Goal: Complete application form: Complete application form

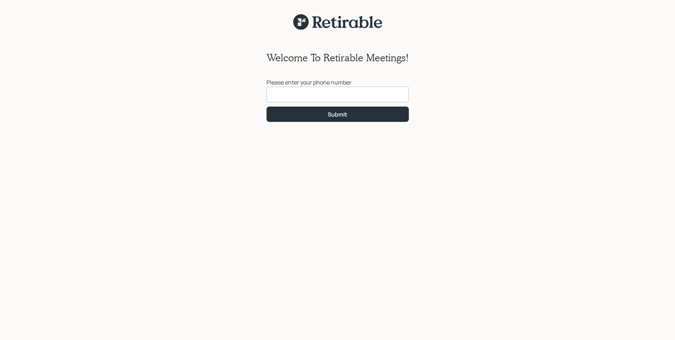
click at [287, 95] on input at bounding box center [338, 94] width 142 height 16
type input "[PHONE_NUMBER]"
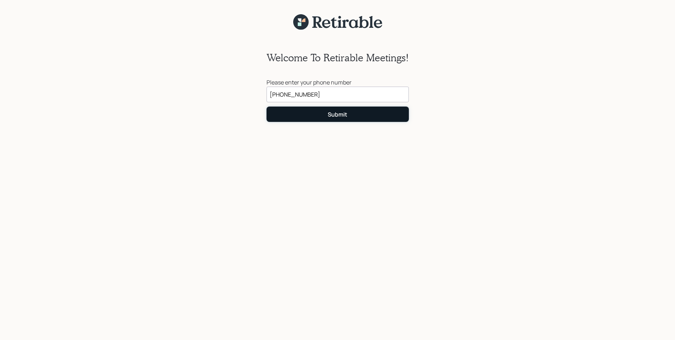
click at [312, 112] on button "Submit" at bounding box center [338, 113] width 142 height 15
